Goal: Information Seeking & Learning: Learn about a topic

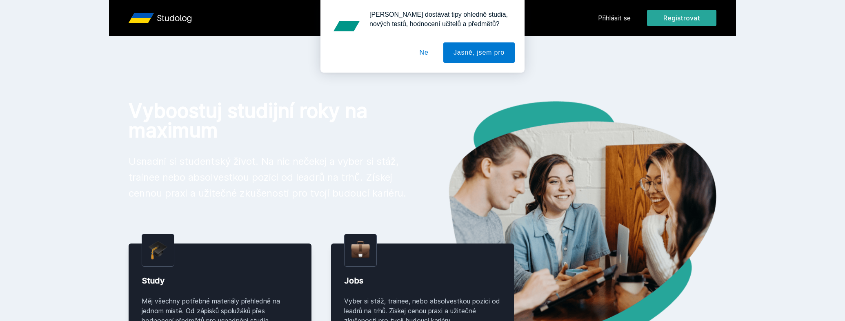
click at [624, 16] on div "[PERSON_NAME] dostávat tipy ohledně studia, nových testů, hodnocení učitelů a p…" at bounding box center [422, 36] width 845 height 73
click at [621, 19] on div "[PERSON_NAME] dostávat tipy ohledně studia, nových testů, hodnocení učitelů a p…" at bounding box center [422, 36] width 845 height 73
click at [463, 55] on button "Jasně, jsem pro" at bounding box center [478, 52] width 71 height 20
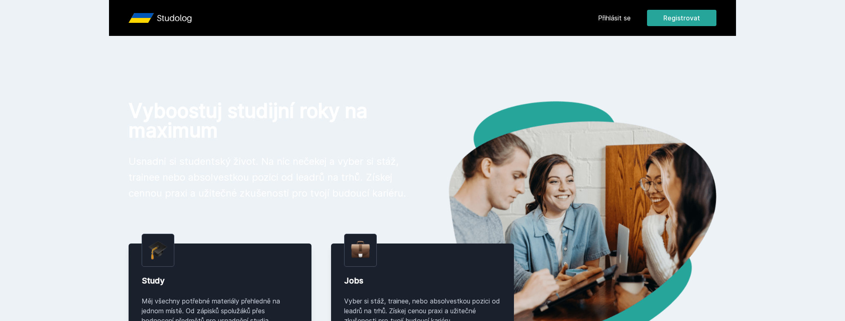
click at [612, 15] on link "Přihlásit se" at bounding box center [614, 18] width 33 height 10
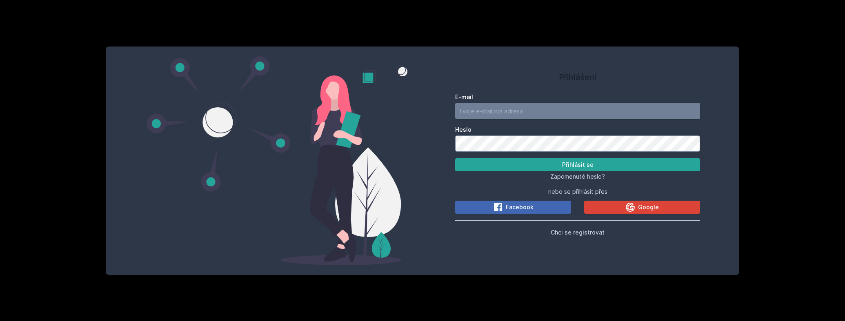
drag, startPoint x: 561, startPoint y: 108, endPoint x: 557, endPoint y: 108, distance: 4.9
click at [561, 108] on input "E-mail" at bounding box center [577, 111] width 245 height 16
type input "[PERSON_NAME][EMAIL_ADDRESS][DOMAIN_NAME]"
click at [455, 158] on button "Přihlásit se" at bounding box center [577, 164] width 245 height 13
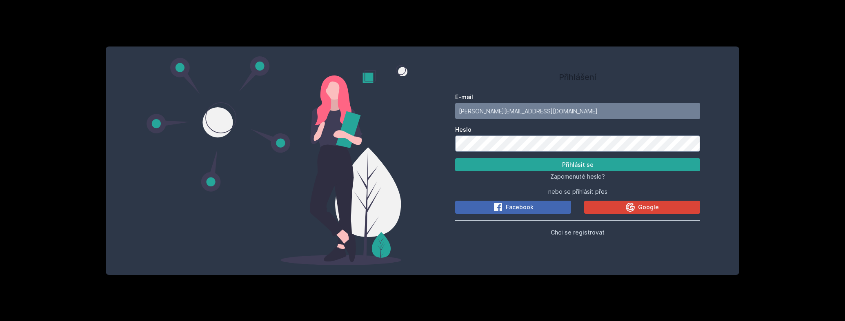
click at [455, 158] on button "Přihlásit se" at bounding box center [577, 164] width 245 height 13
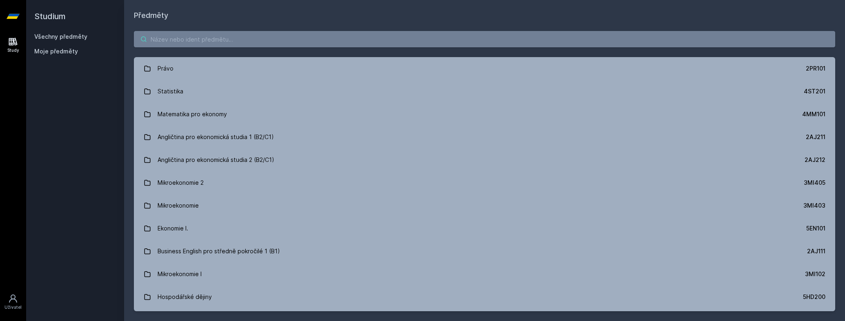
click at [171, 41] on input "search" at bounding box center [485, 39] width 702 height 16
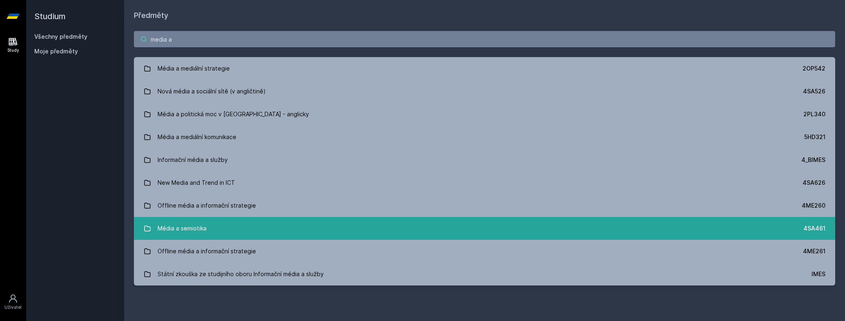
type input "media a"
click at [232, 225] on link "Média a semiotika 4SA461" at bounding box center [485, 228] width 702 height 23
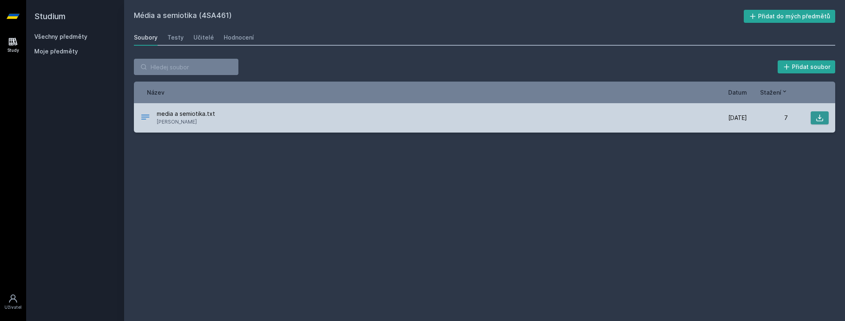
click at [822, 121] on icon at bounding box center [820, 118] width 7 height 7
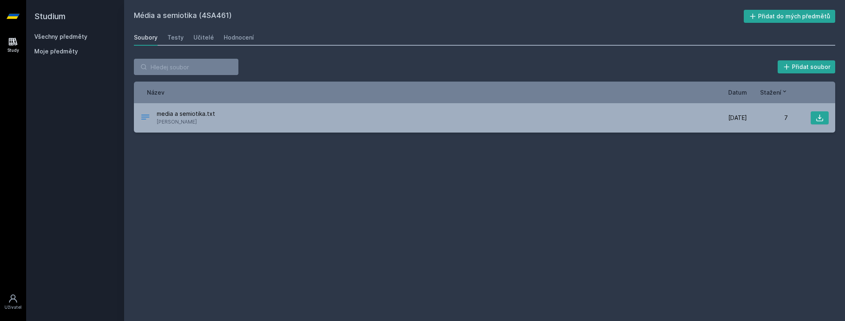
click at [163, 45] on div "Soubory Testy Učitelé Hodnocení" at bounding box center [485, 37] width 702 height 16
click at [174, 40] on div "Testy" at bounding box center [175, 37] width 16 height 8
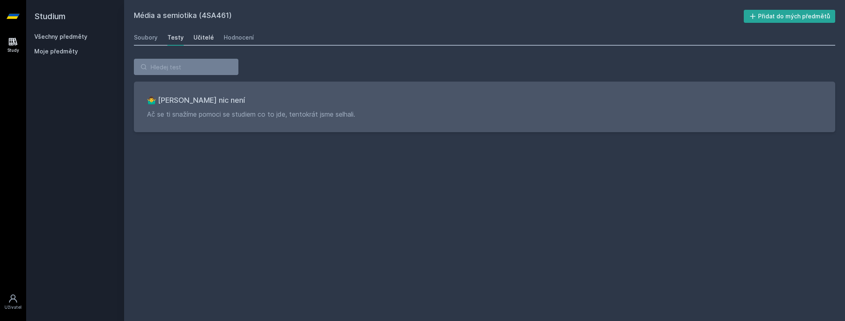
click at [209, 38] on div "Učitelé" at bounding box center [204, 37] width 20 height 8
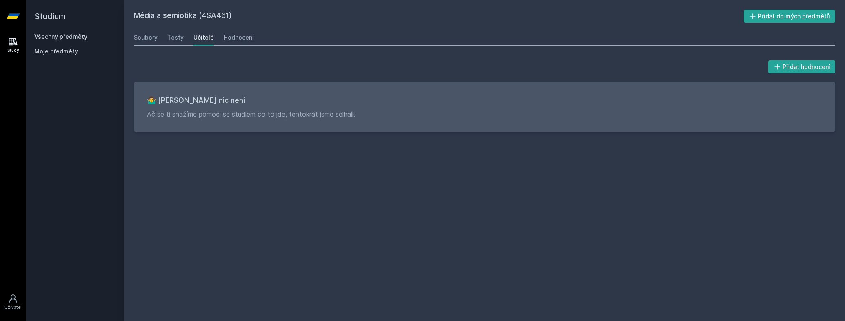
click at [200, 37] on div "Učitelé" at bounding box center [204, 37] width 20 height 8
click at [241, 38] on div "Hodnocení" at bounding box center [239, 37] width 30 height 8
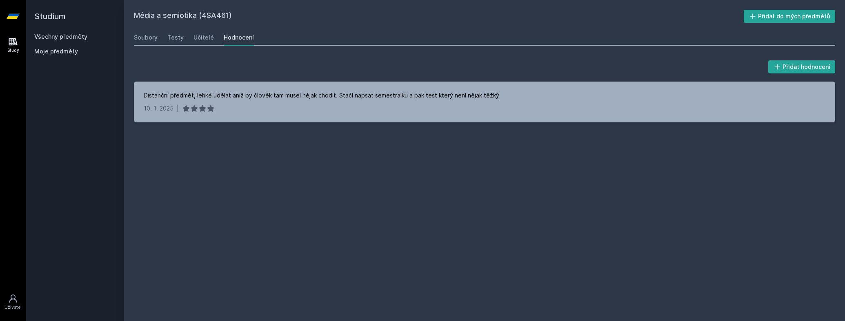
click at [321, 28] on div "Média a semiotika (4SA461) Přidat do mých předmětů [GEOGRAPHIC_DATA] Testy Učit…" at bounding box center [485, 161] width 702 height 302
